Goal: Check status: Check status

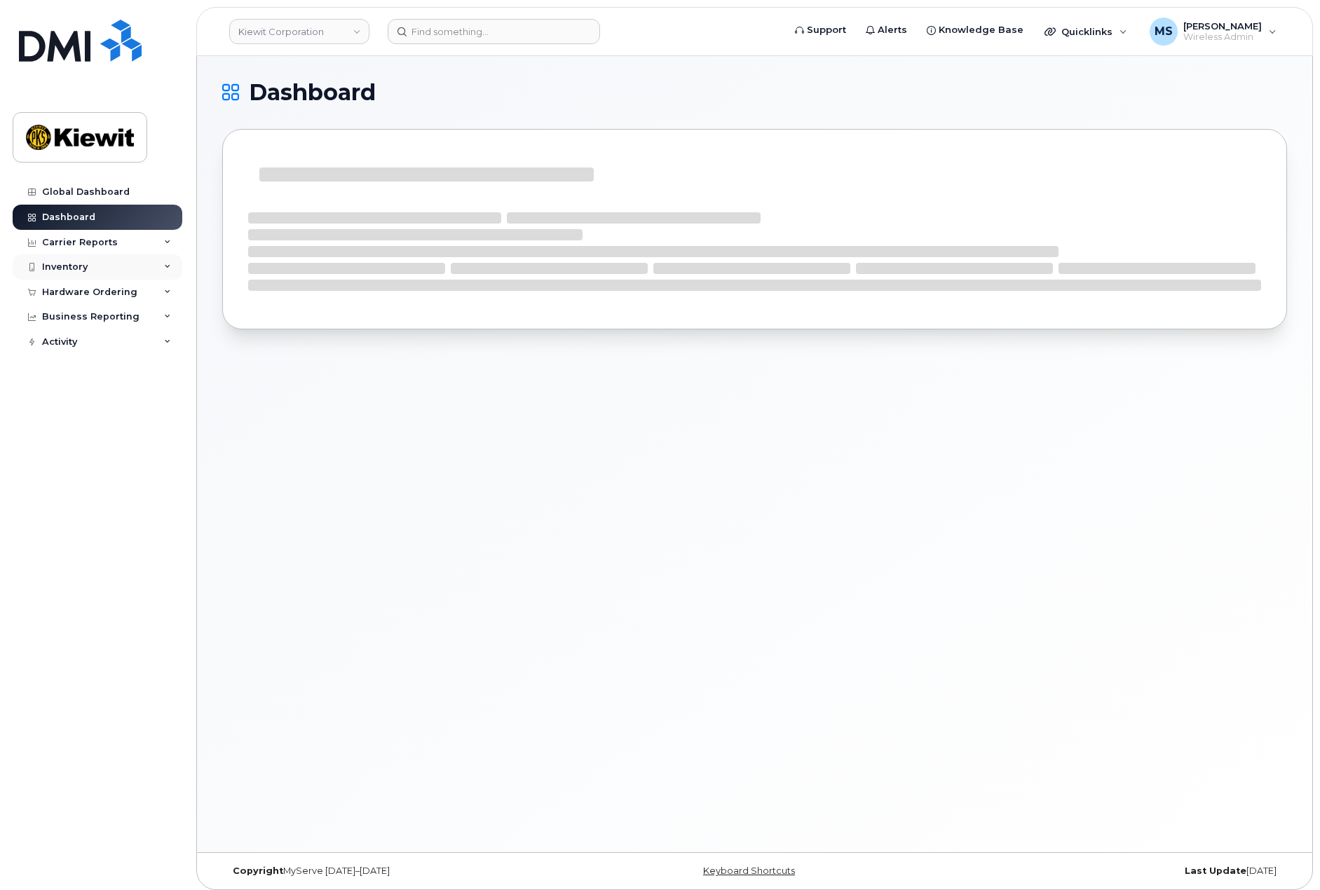
click at [61, 273] on div "Inventory" at bounding box center [98, 266] width 170 height 25
click at [72, 276] on div "Inventory" at bounding box center [98, 266] width 170 height 25
click at [79, 296] on div "Hardware Ordering" at bounding box center [89, 292] width 95 height 11
click at [93, 344] on link "Orders" at bounding box center [109, 345] width 145 height 27
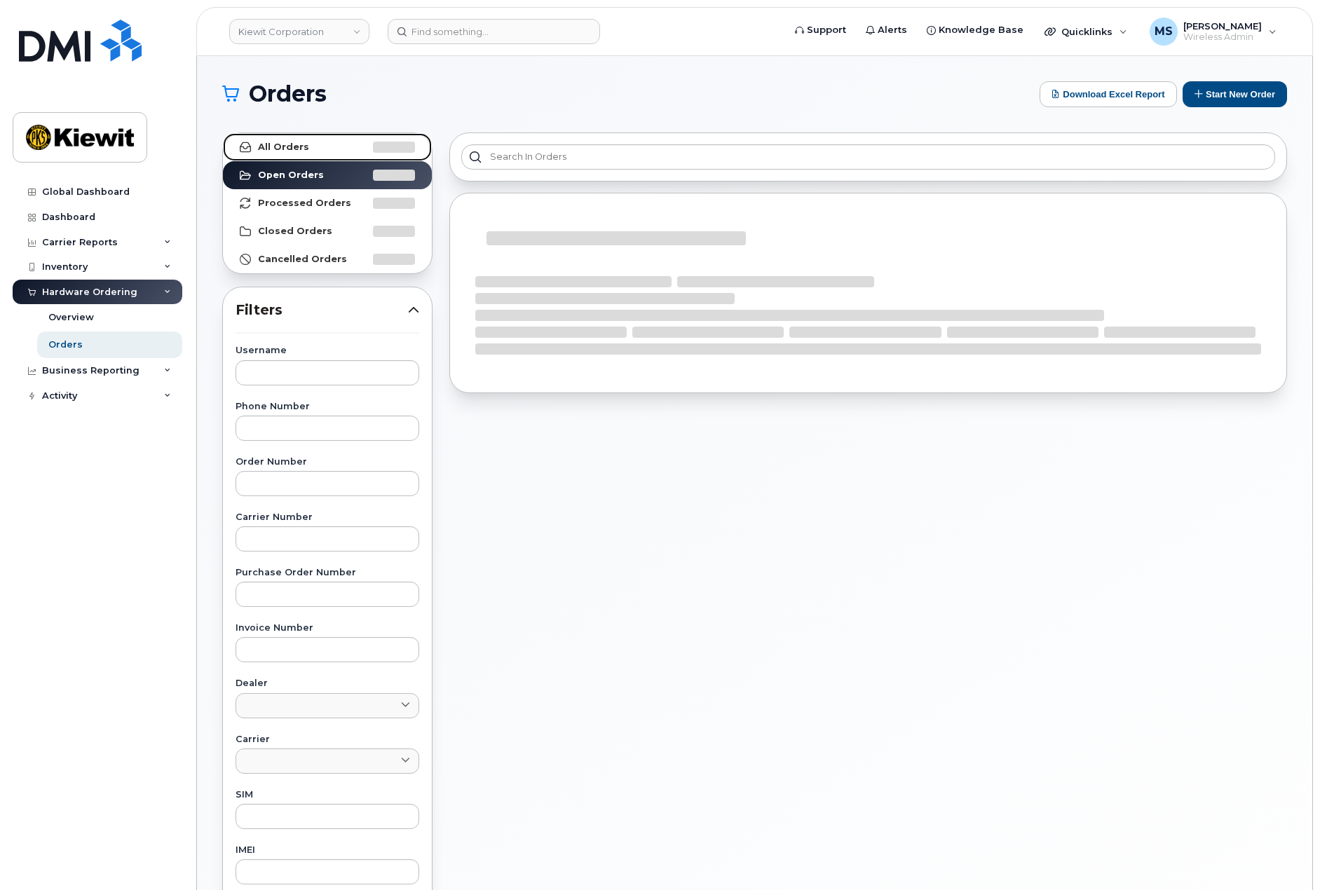
click at [319, 141] on link "All Orders" at bounding box center [327, 147] width 209 height 28
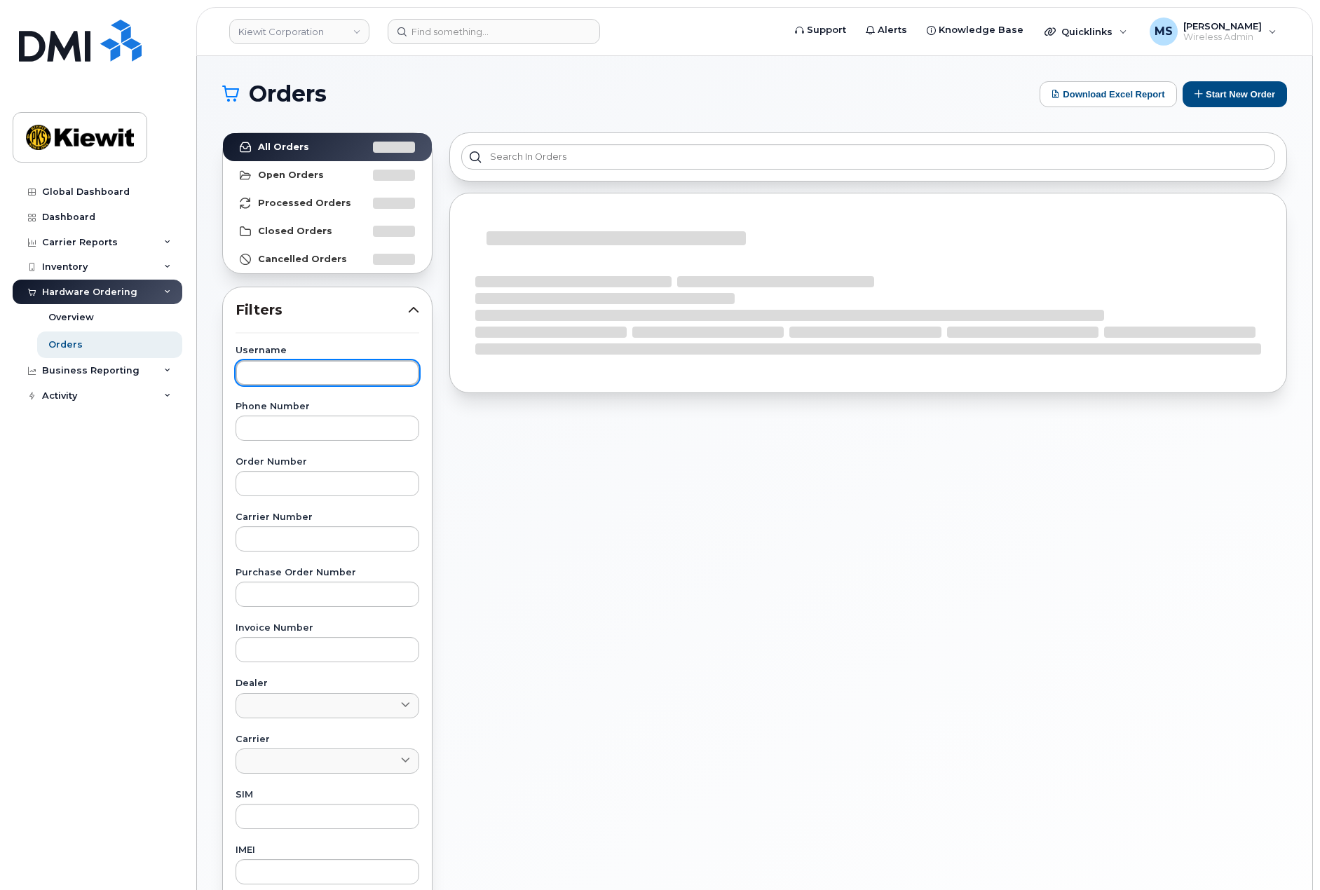
click at [274, 365] on input "text" at bounding box center [328, 372] width 184 height 25
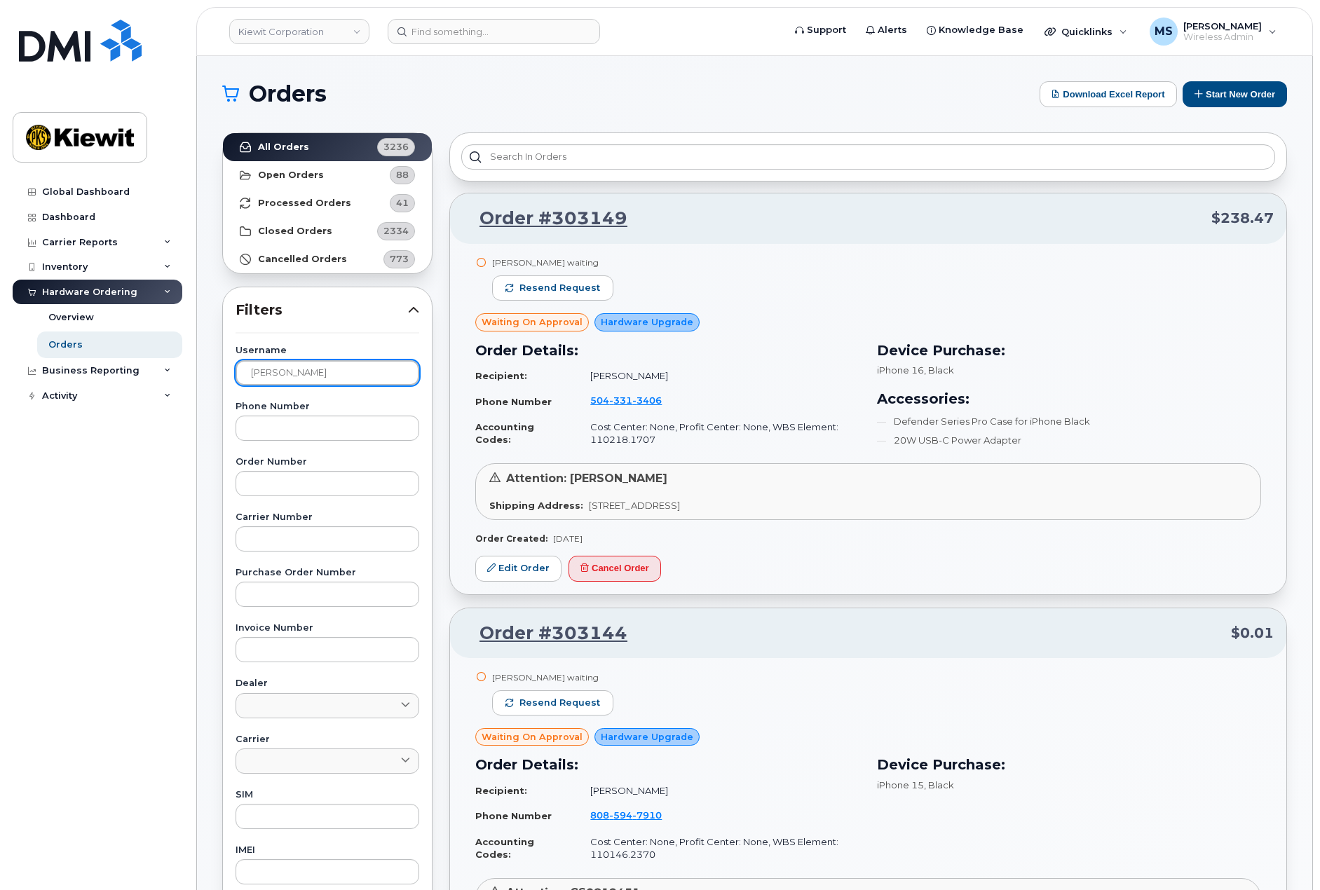
type input "[PERSON_NAME]"
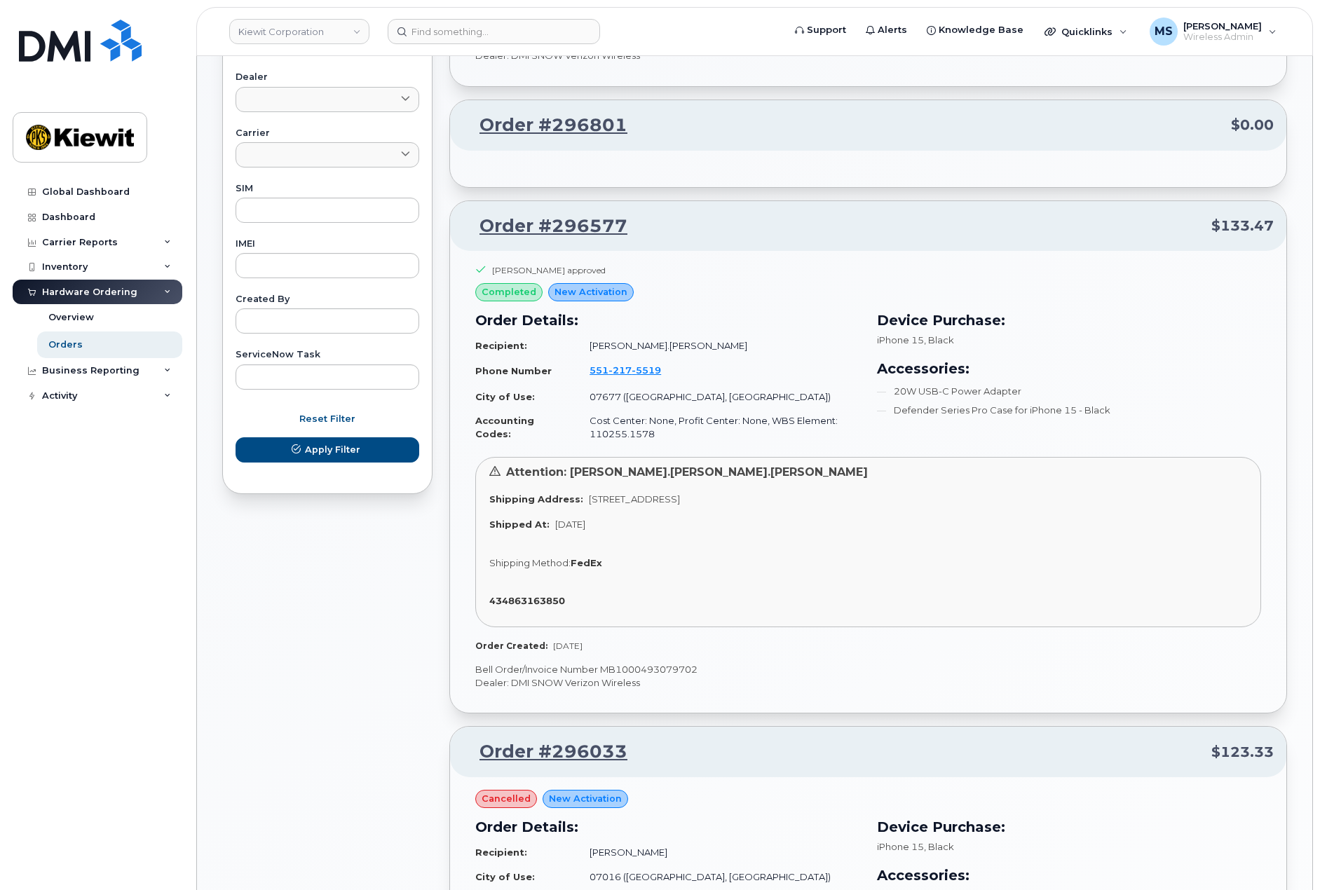
scroll to position [631, 0]
